Goal: Task Accomplishment & Management: Manage account settings

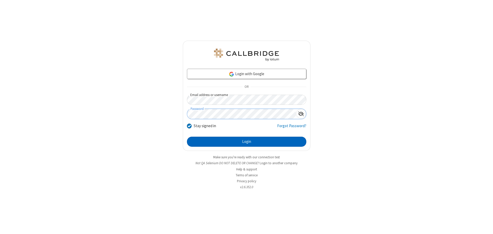
click at [247, 142] on button "Login" at bounding box center [246, 142] width 119 height 10
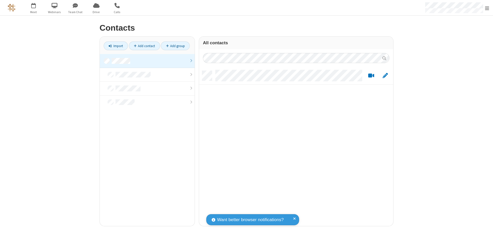
scroll to position [156, 190]
click at [147, 61] on link at bounding box center [147, 61] width 95 height 14
click at [144, 46] on link "Add contact" at bounding box center [144, 46] width 31 height 9
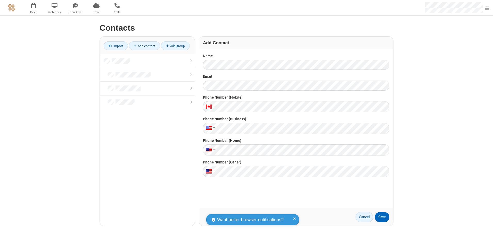
click at [382, 217] on button "Save" at bounding box center [382, 218] width 14 height 10
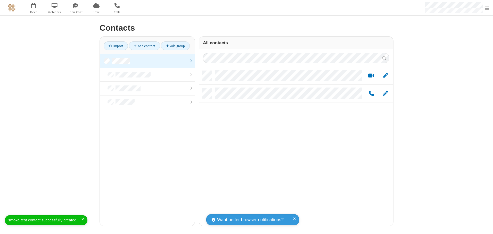
scroll to position [156, 190]
click at [144, 46] on link "Add contact" at bounding box center [144, 46] width 31 height 9
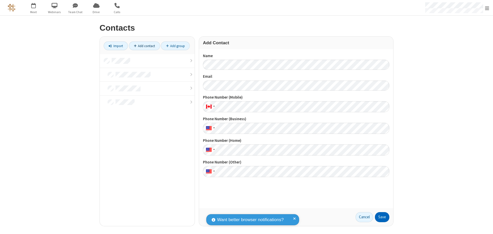
click at [382, 217] on button "Save" at bounding box center [382, 218] width 14 height 10
